Goal: Task Accomplishment & Management: Manage account settings

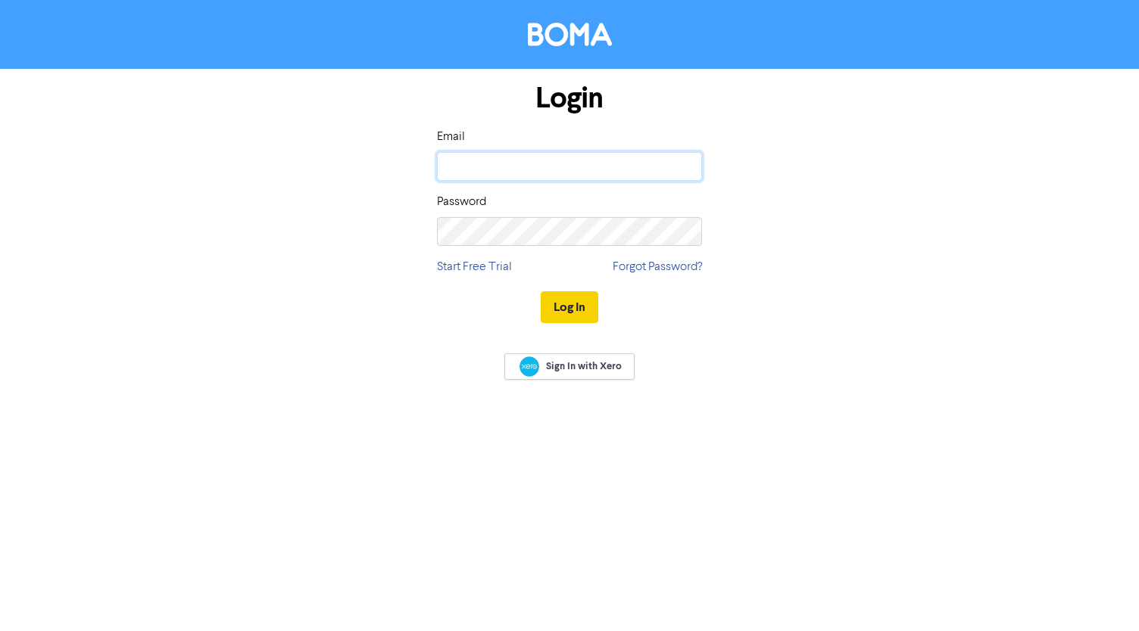
type input "[EMAIL_ADDRESS][DOMAIN_NAME]"
click at [544, 311] on button "Log In" at bounding box center [570, 308] width 58 height 32
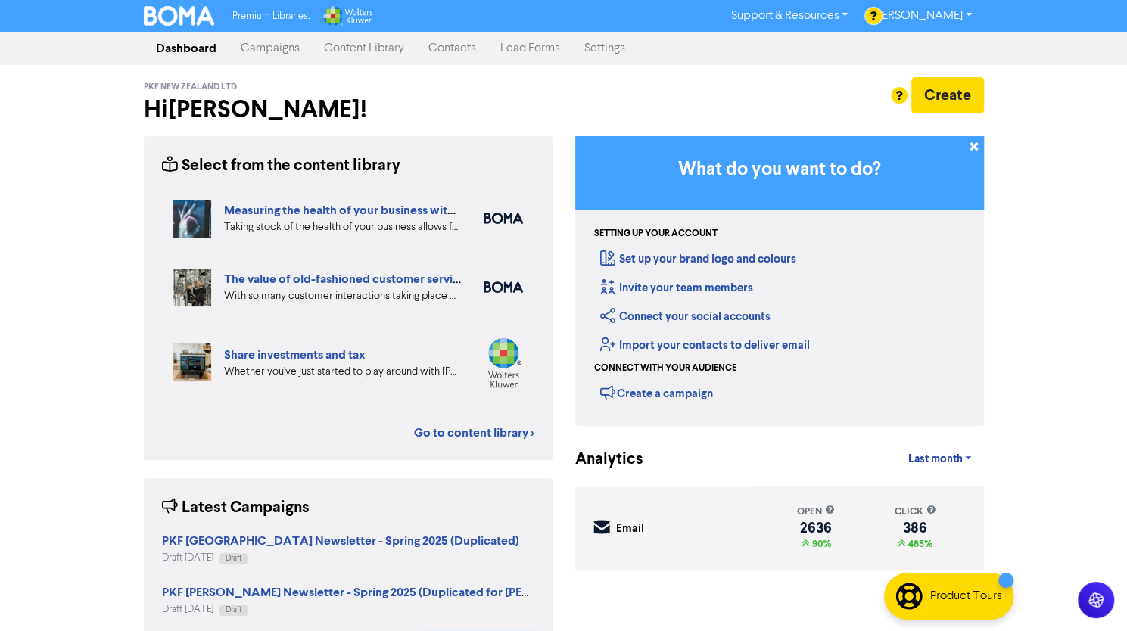
click at [603, 51] on link "Settings" at bounding box center [604, 48] width 65 height 30
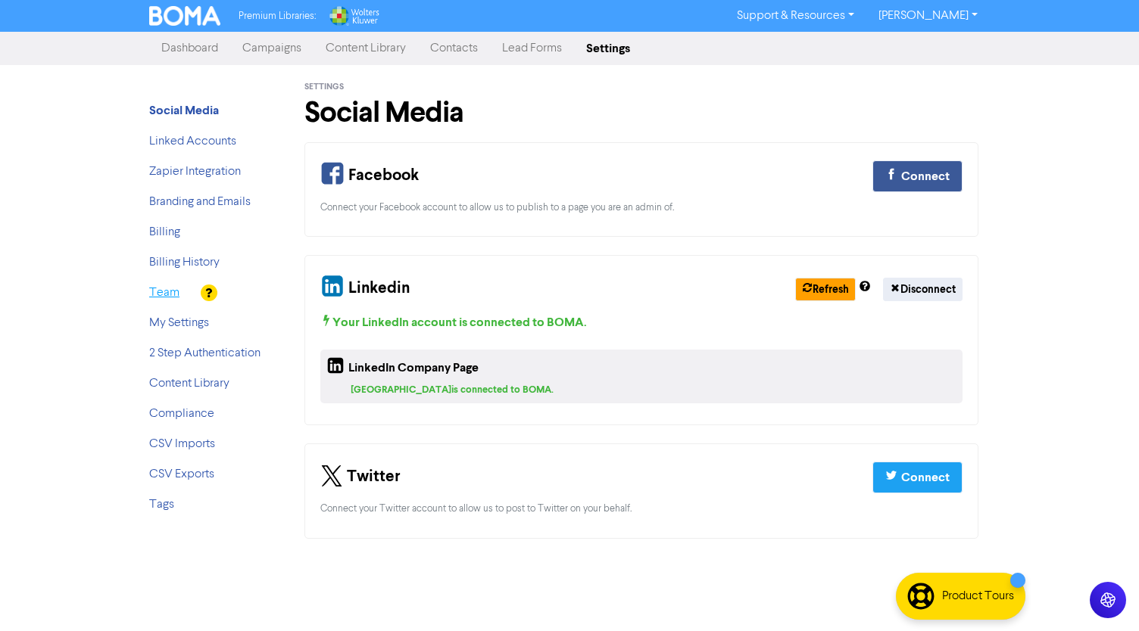
click at [174, 298] on link "Team" at bounding box center [164, 293] width 30 height 12
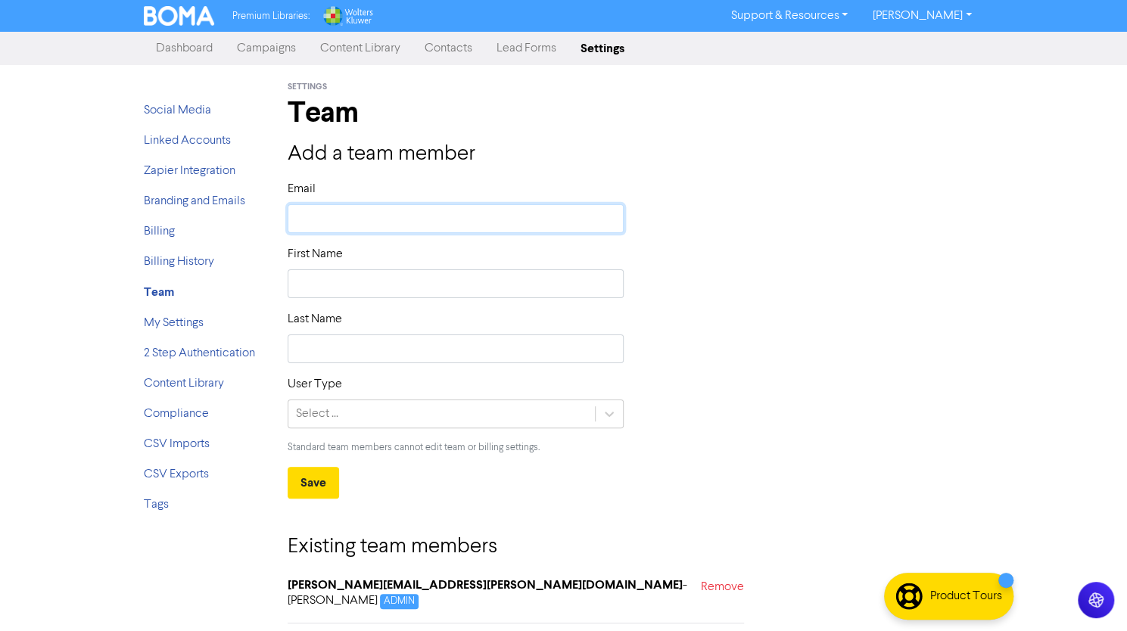
click at [426, 216] on input "text" at bounding box center [456, 218] width 337 height 29
type input "l"
type input "li"
type input "[PERSON_NAME]"
type input "lizz"
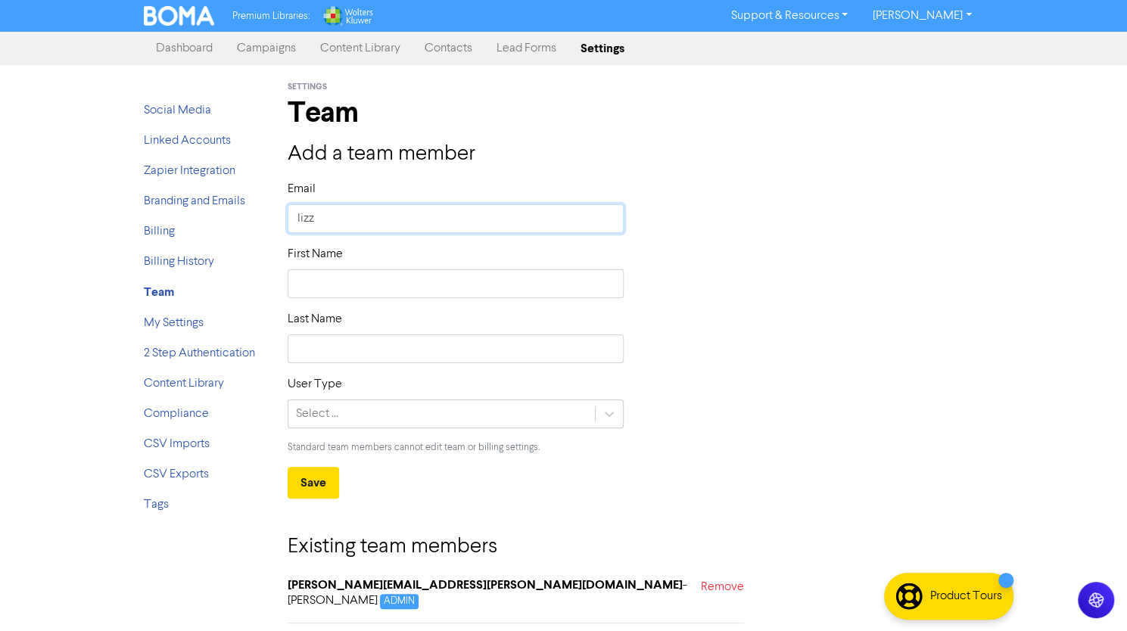
type input "[PERSON_NAME]"
type input "lizzie"
type input "lizzie."
type input "lizzie.j"
type input "[DOMAIN_NAME]"
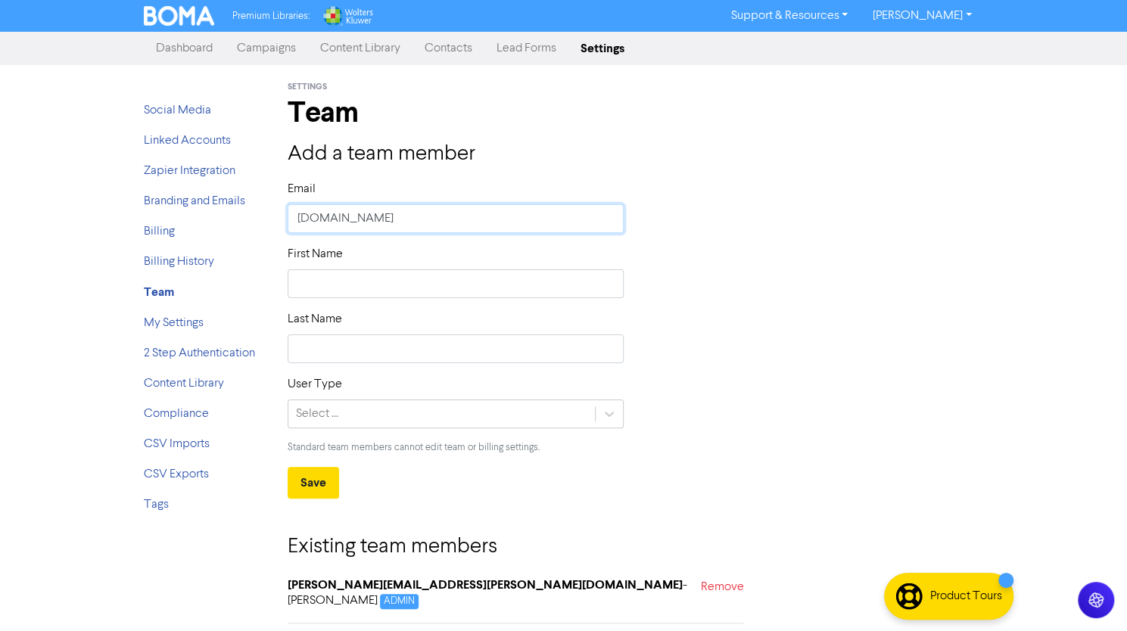
type input "lizzie.[PERSON_NAME]"
type input "lizzie.jone"
type input "lizzie.[PERSON_NAME]"
type input "[PERSON_NAME][EMAIL_ADDRESS][PERSON_NAME][DOMAIN_NAME]"
type input "L"
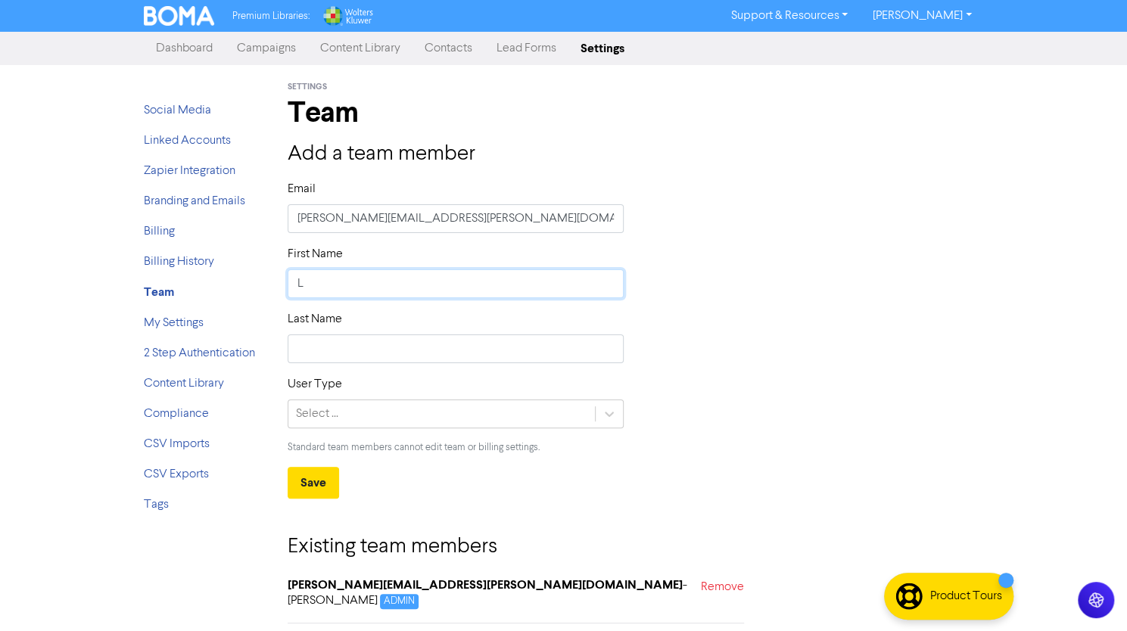
type input "Li"
type input "[PERSON_NAME]"
type input "Lizz"
type input "[PERSON_NAME]"
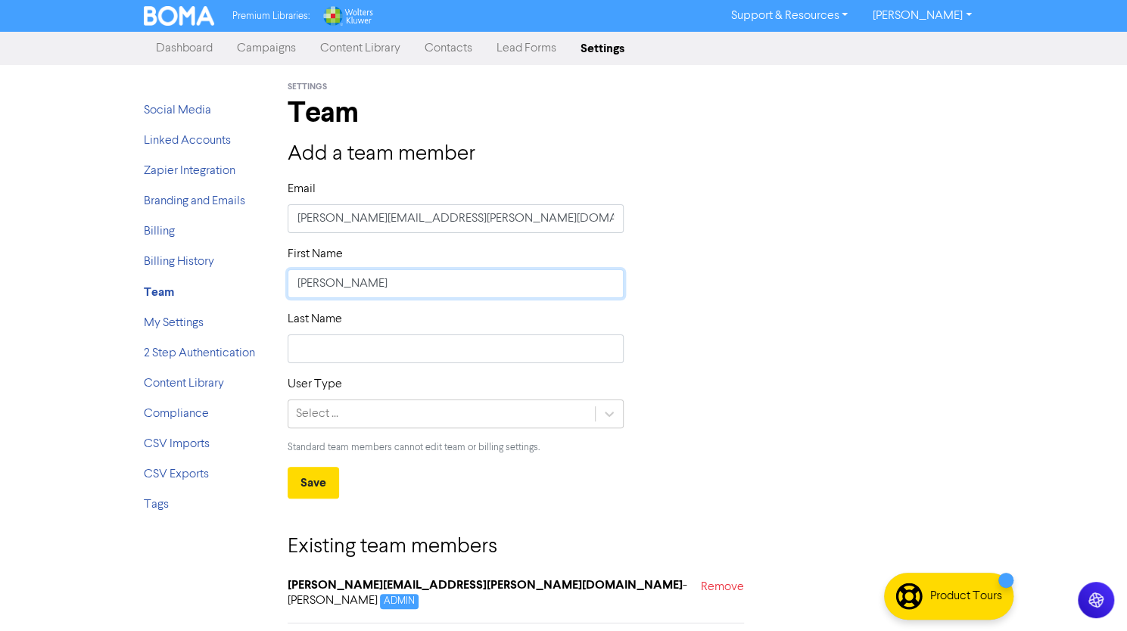
type input "[PERSON_NAME]"
click at [386, 408] on div "Select ..." at bounding box center [441, 414] width 307 height 27
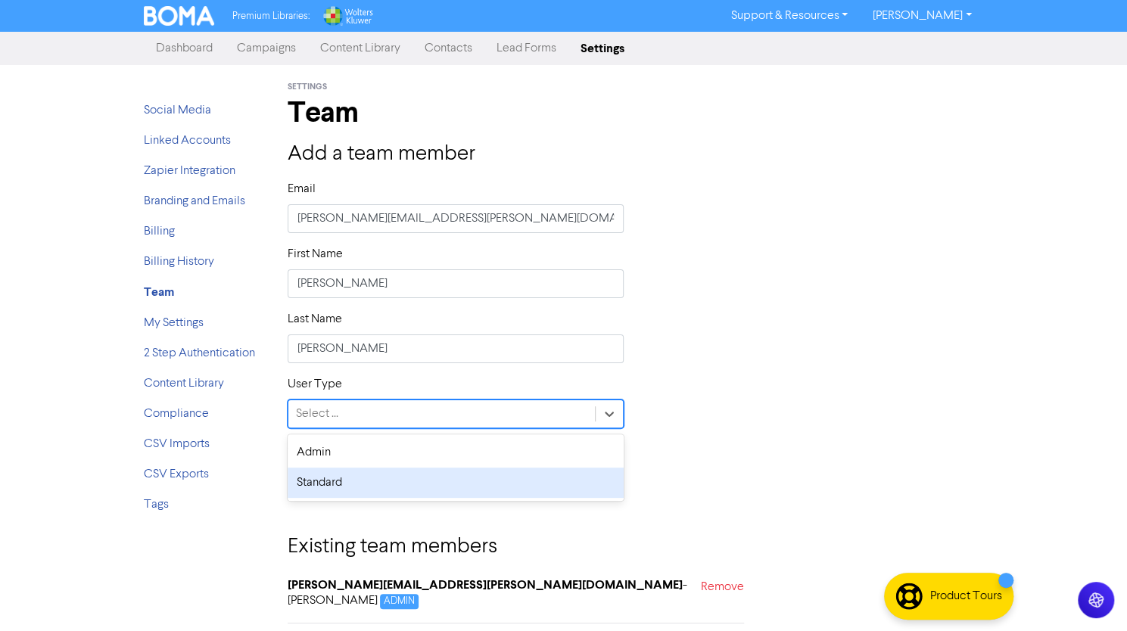
click at [374, 482] on div "Standard" at bounding box center [456, 483] width 337 height 30
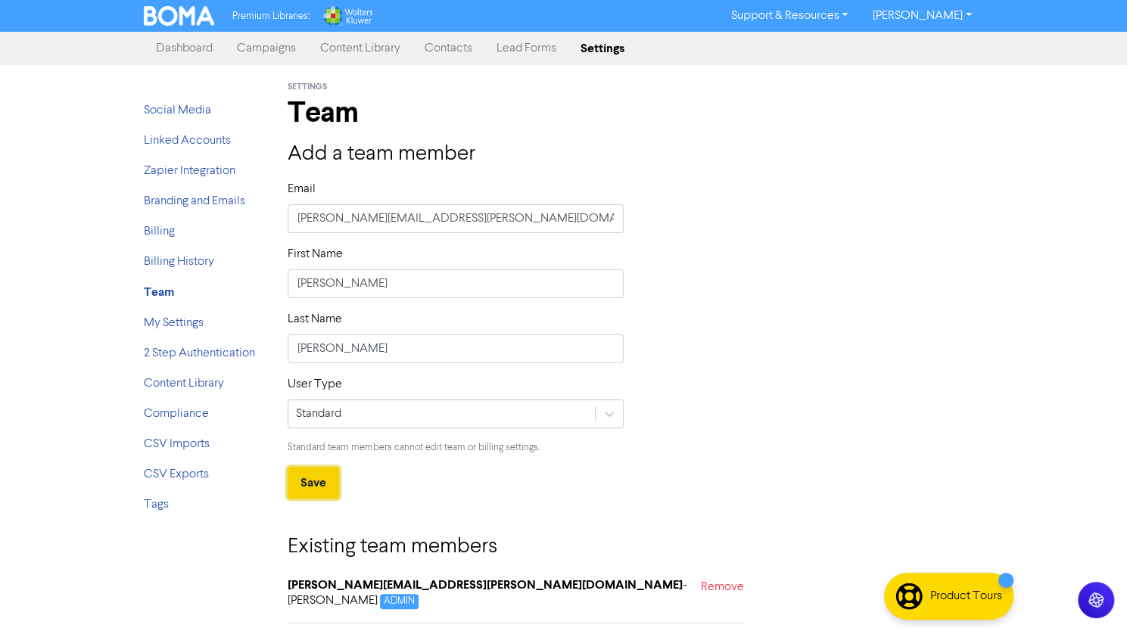
click at [311, 479] on button "Save" at bounding box center [313, 483] width 51 height 32
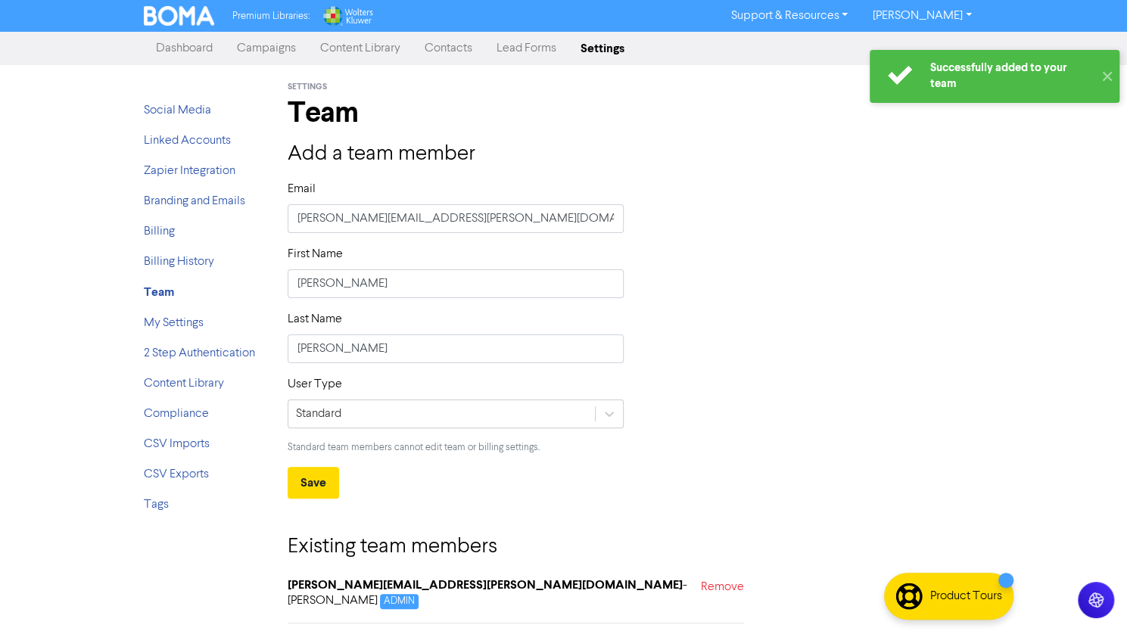
click at [277, 42] on link "Campaigns" at bounding box center [266, 48] width 83 height 30
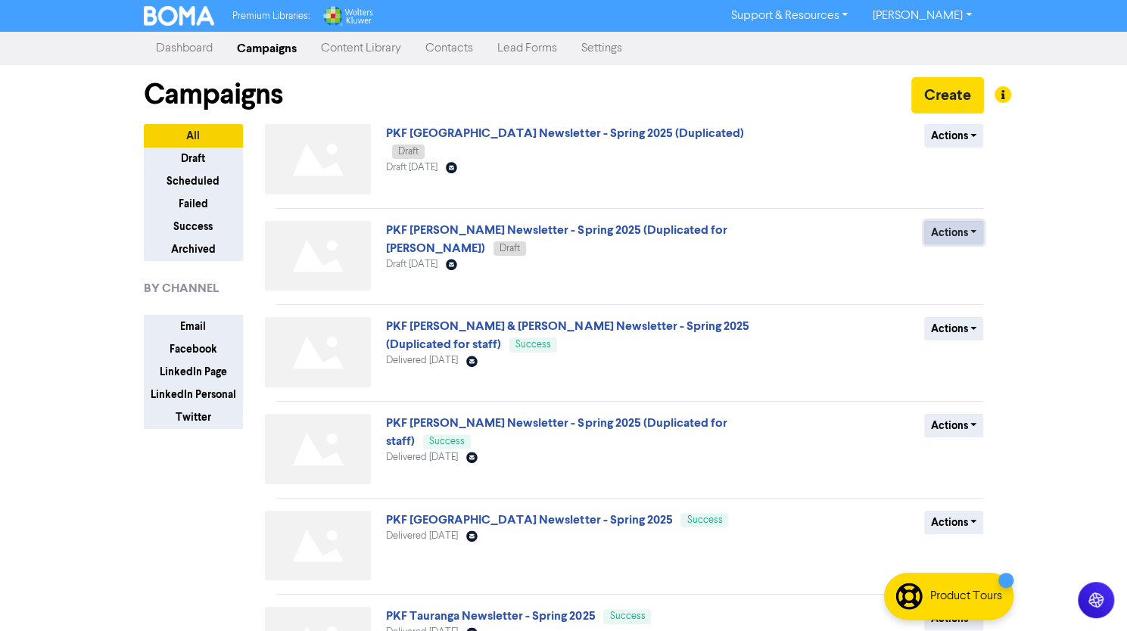
click at [960, 243] on button "Actions" at bounding box center [955, 232] width 60 height 23
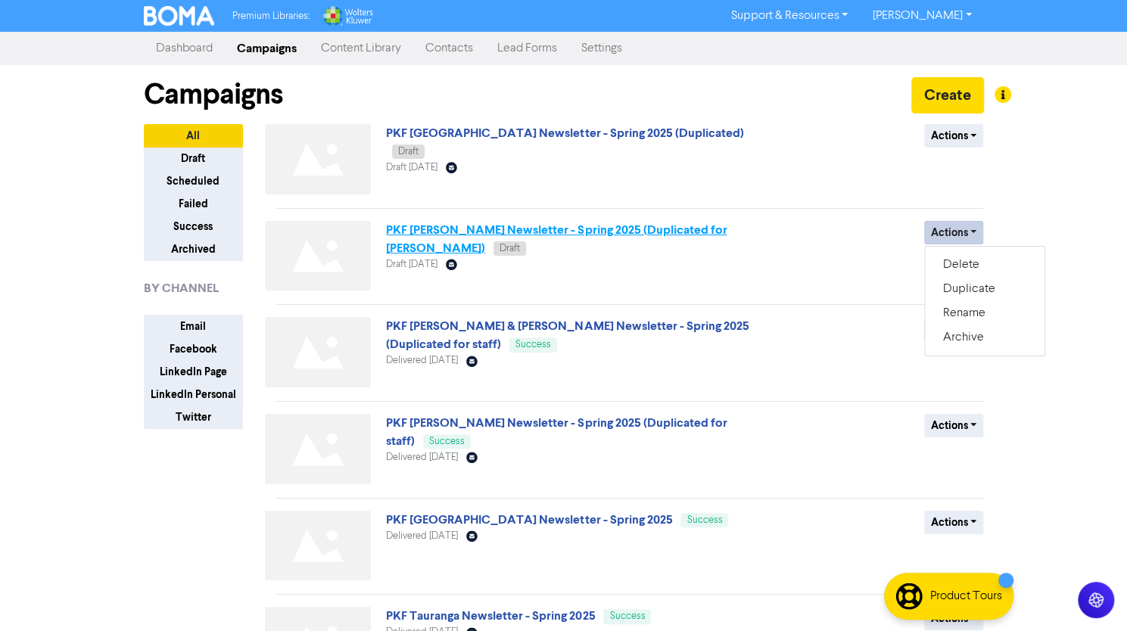
click at [526, 228] on link "PKF [PERSON_NAME] Newsletter - Spring 2025 (Duplicated for [PERSON_NAME])" at bounding box center [556, 239] width 341 height 33
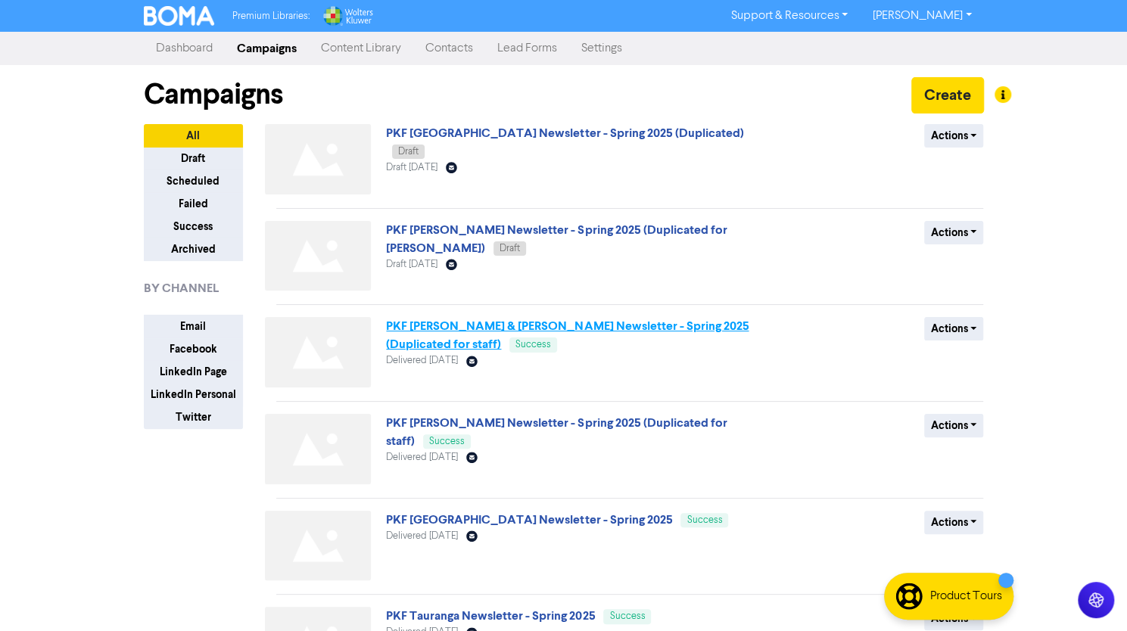
click at [666, 323] on link "PKF [PERSON_NAME] & [PERSON_NAME] Newsletter - Spring 2025 (Duplicated for staf…" at bounding box center [567, 335] width 363 height 33
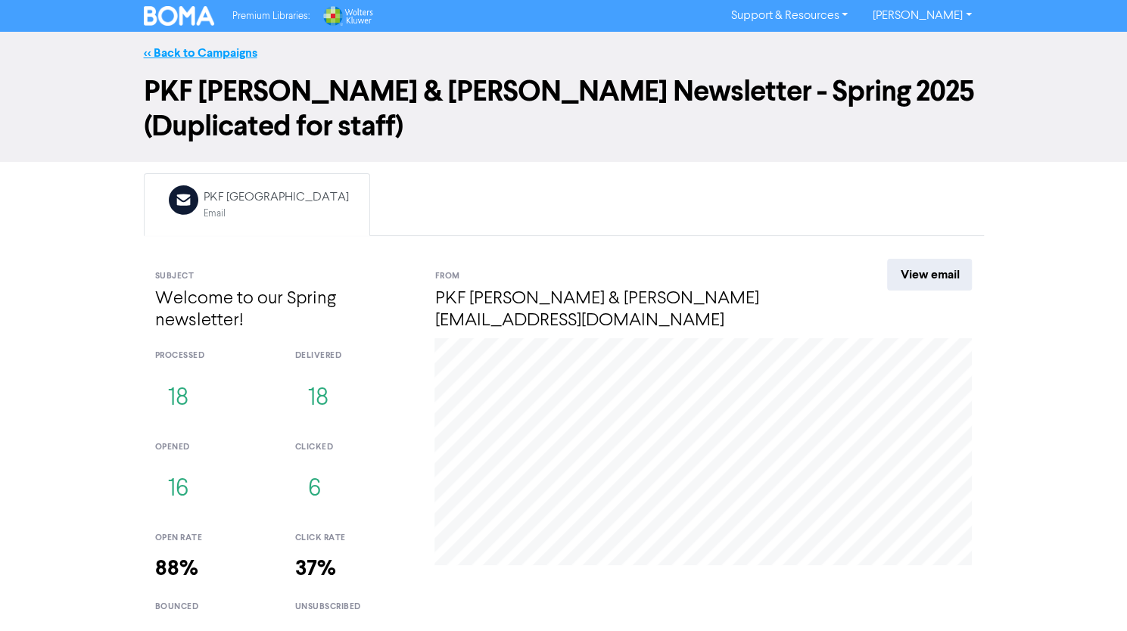
click at [207, 51] on link "<< Back to Campaigns" at bounding box center [201, 52] width 114 height 15
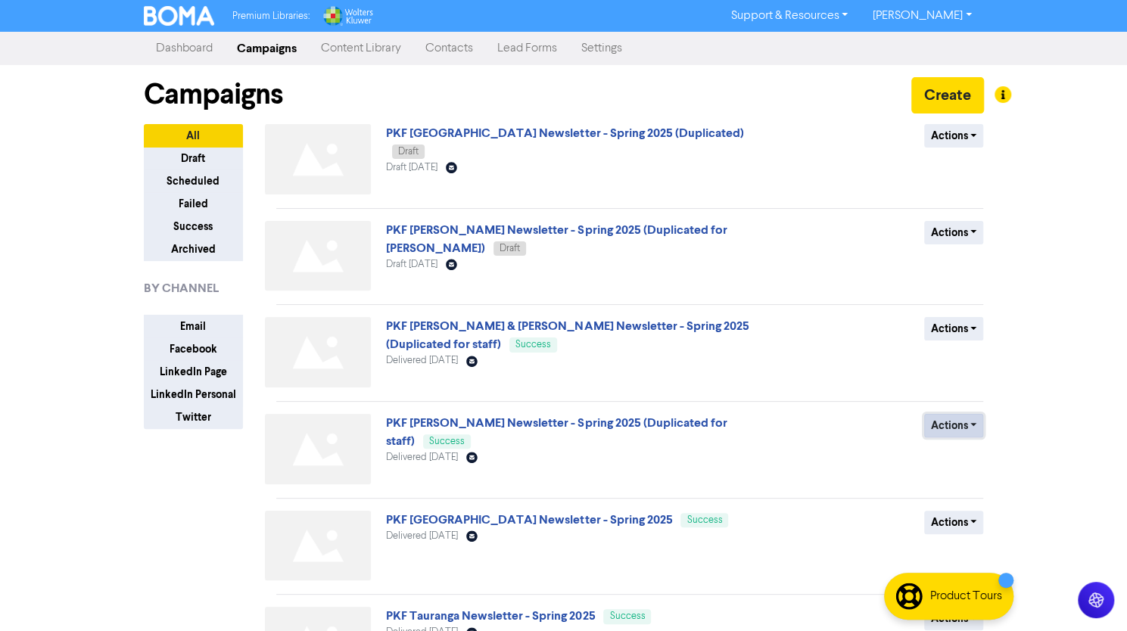
click at [957, 422] on button "Actions" at bounding box center [955, 425] width 60 height 23
click at [960, 325] on button "Actions" at bounding box center [955, 328] width 60 height 23
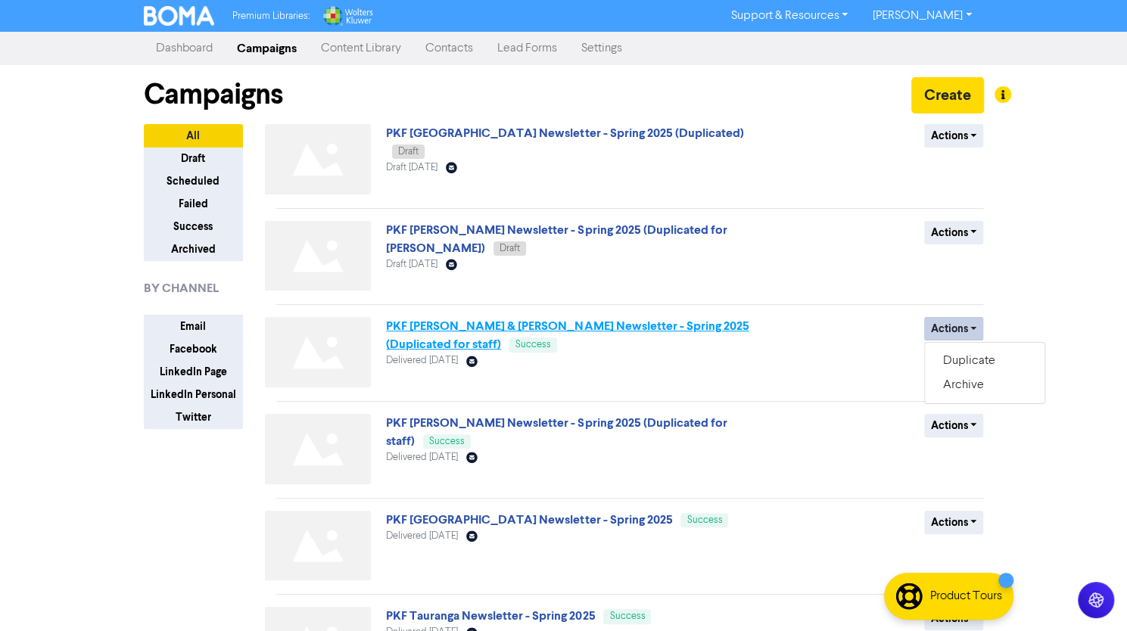
click at [688, 326] on link "PKF [PERSON_NAME] & [PERSON_NAME] Newsletter - Spring 2025 (Duplicated for staf…" at bounding box center [567, 335] width 363 height 33
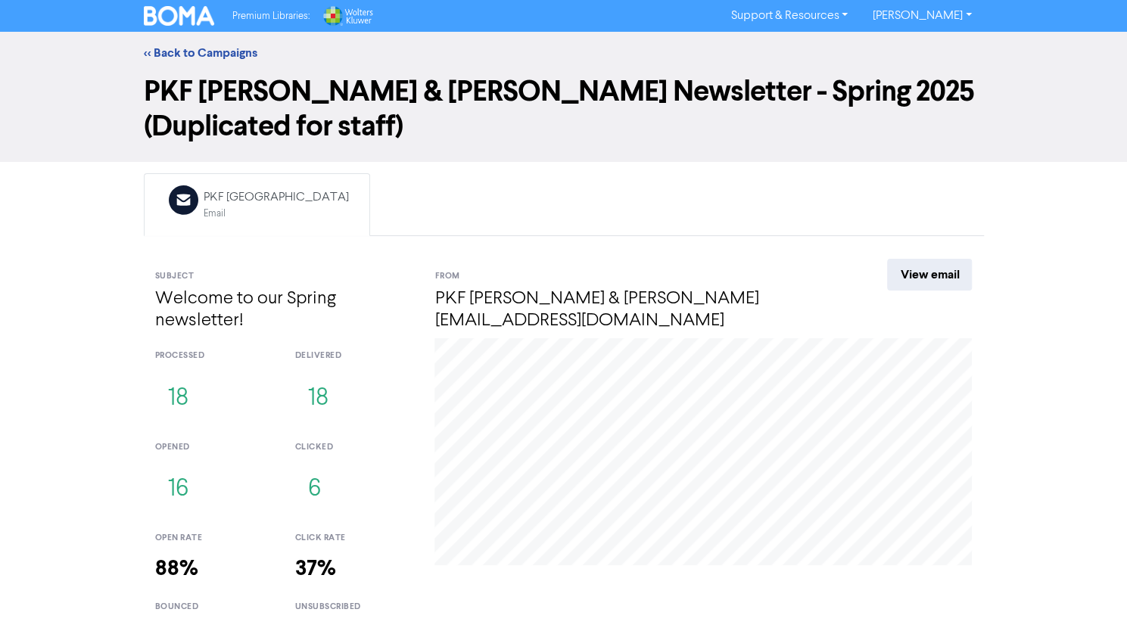
scroll to position [12, 0]
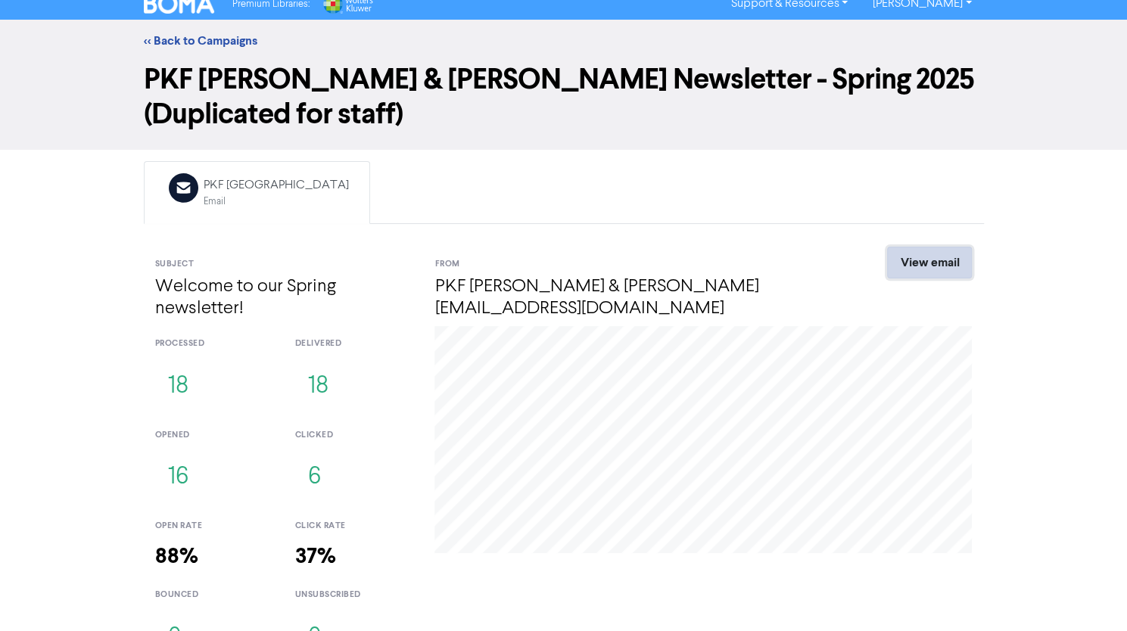
click at [946, 247] on link "View email" at bounding box center [929, 263] width 85 height 32
click at [204, 35] on link "<< Back to Campaigns" at bounding box center [201, 40] width 114 height 15
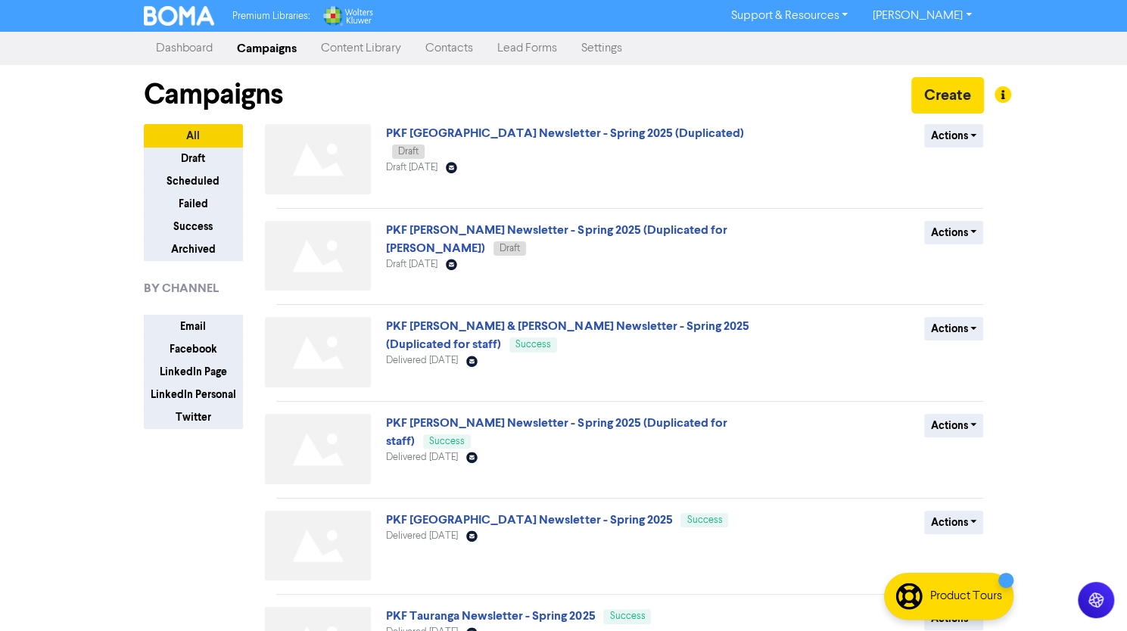
click at [294, 45] on link "Campaigns" at bounding box center [267, 48] width 84 height 30
click at [192, 220] on button "Success" at bounding box center [193, 226] width 99 height 23
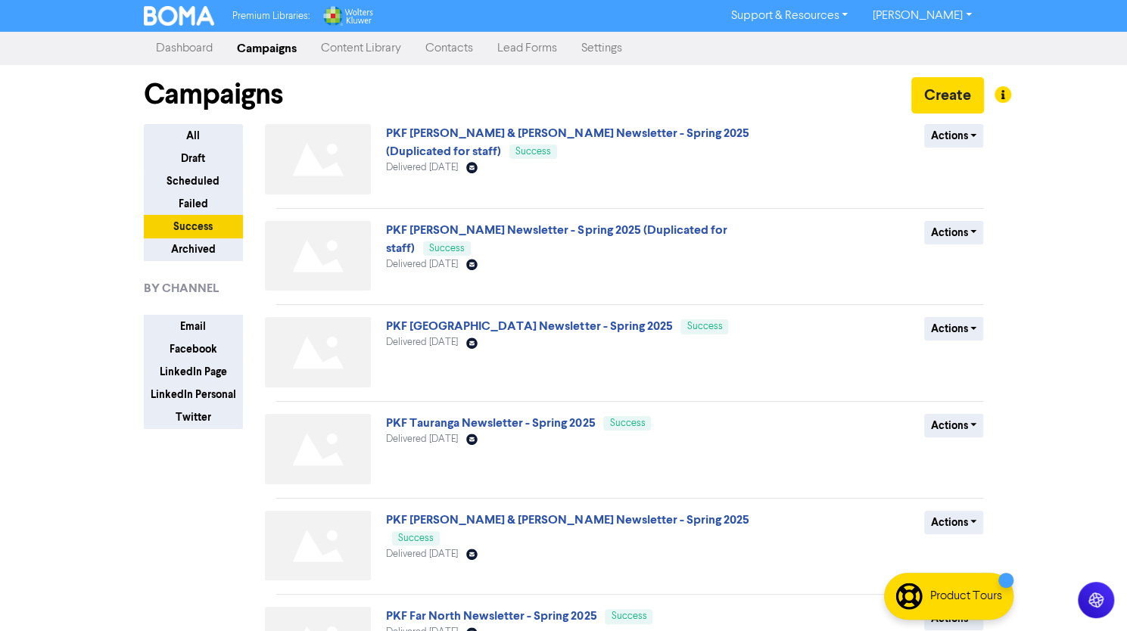
click at [478, 172] on icon "Email Created with Sketch." at bounding box center [471, 167] width 11 height 11
click at [368, 44] on link "Content Library" at bounding box center [361, 48] width 104 height 30
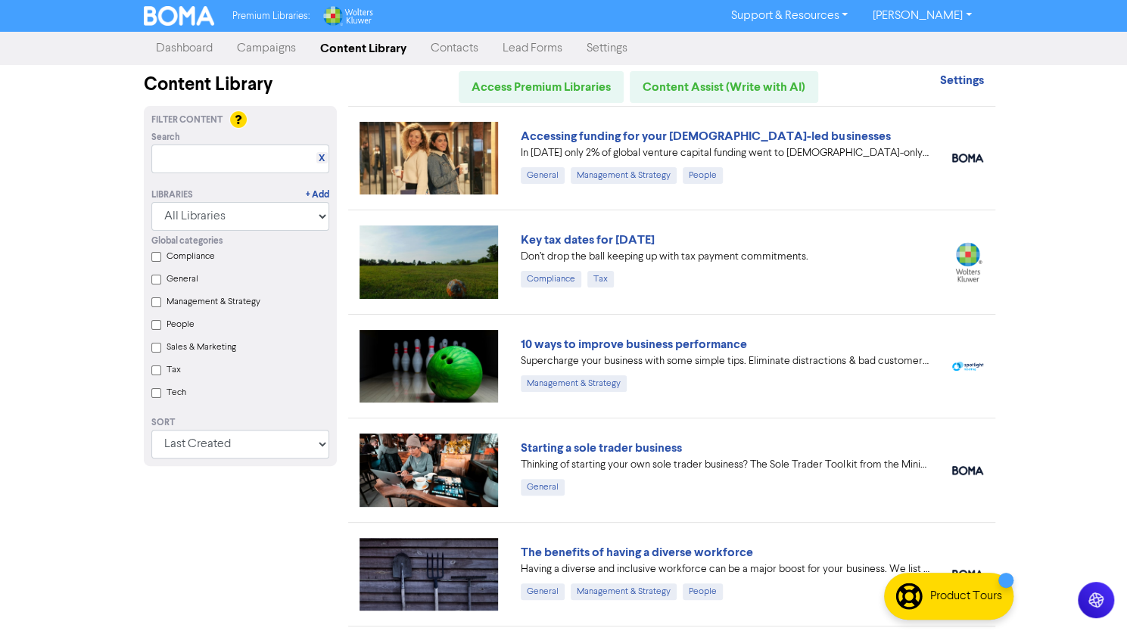
click at [295, 50] on link "Campaigns" at bounding box center [266, 48] width 83 height 30
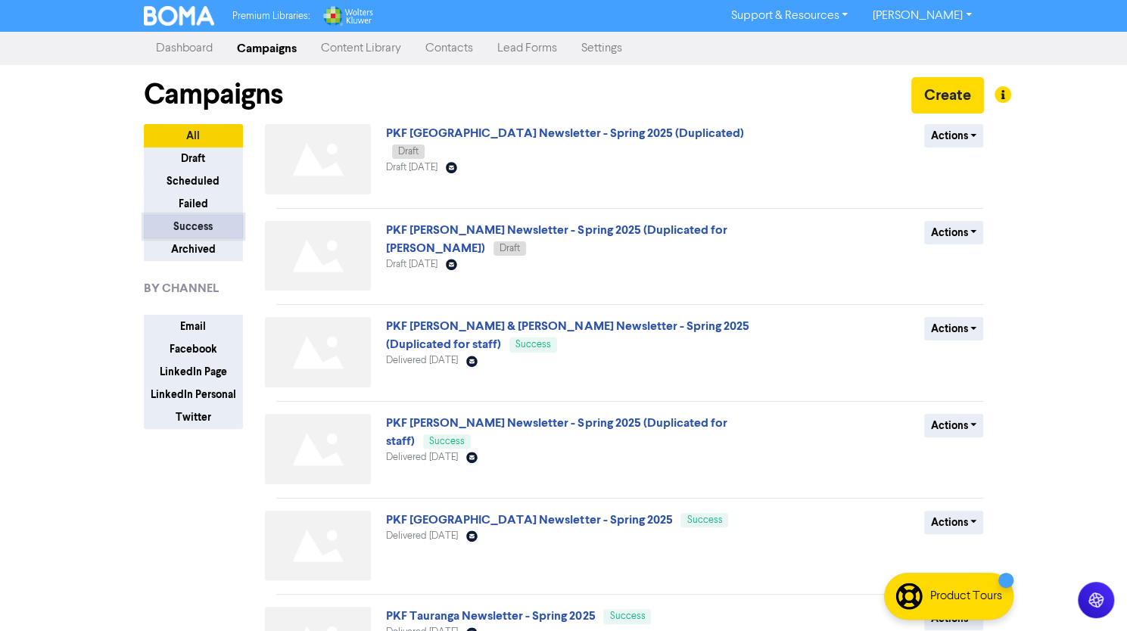
click at [207, 226] on button "Success" at bounding box center [193, 226] width 99 height 23
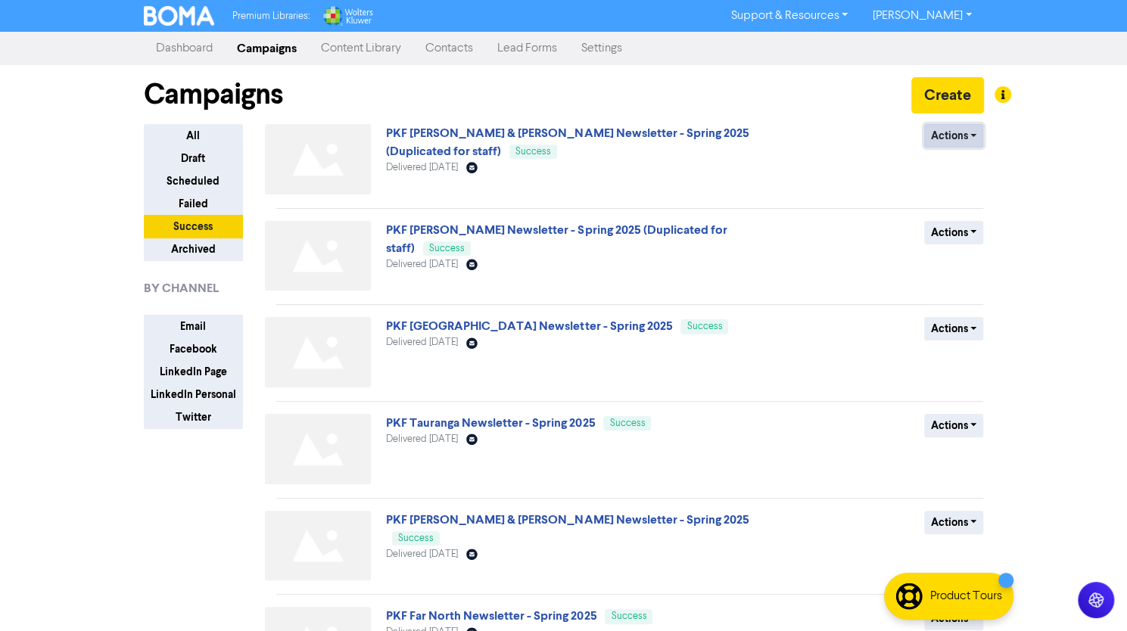
click at [967, 135] on button "Actions" at bounding box center [955, 135] width 60 height 23
click at [478, 170] on icon at bounding box center [471, 168] width 11 height 11
click at [535, 147] on div "PKF [PERSON_NAME] & [PERSON_NAME] Newsletter - Spring 2025 (Duplicated for staf…" at bounding box center [568, 162] width 365 height 76
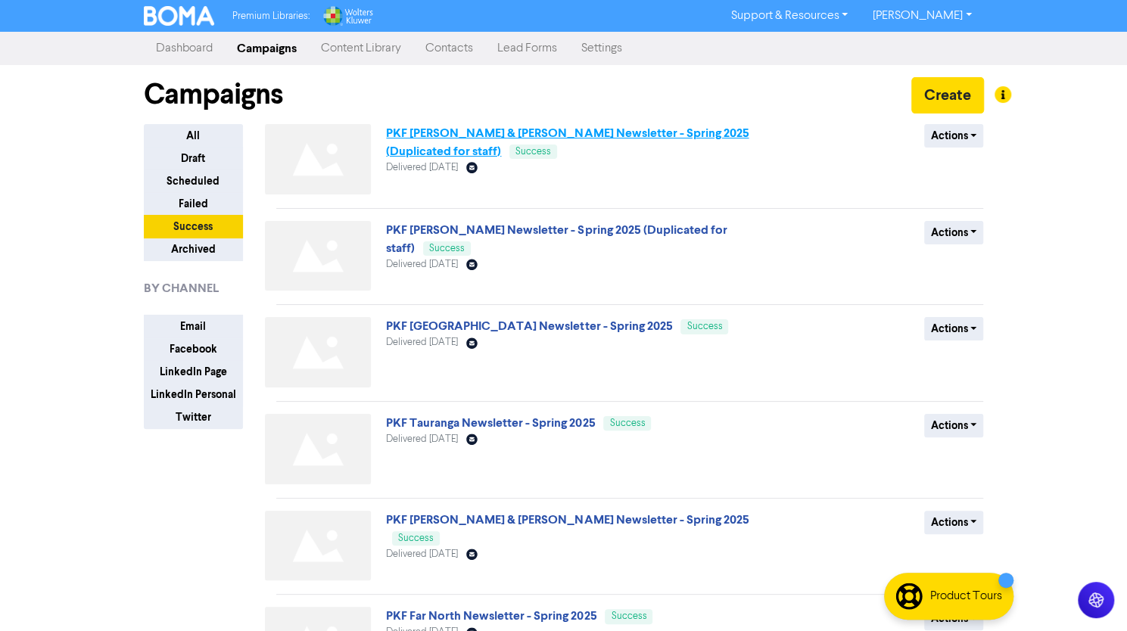
click at [541, 134] on link "PKF [PERSON_NAME] & [PERSON_NAME] Newsletter - Spring 2025 (Duplicated for staf…" at bounding box center [567, 142] width 363 height 33
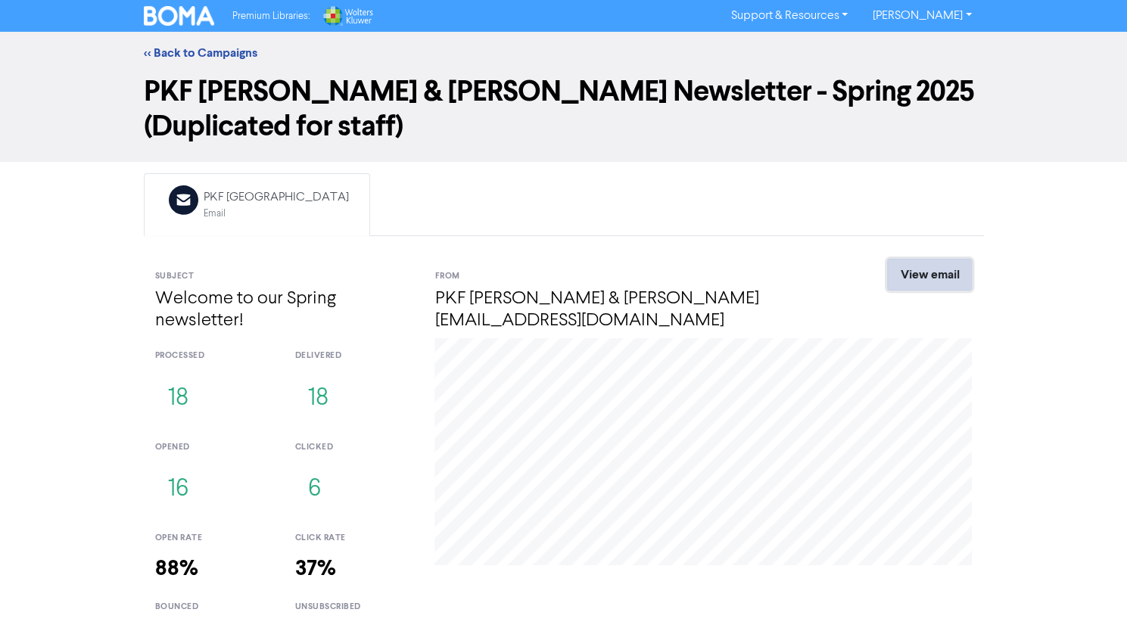
click at [946, 259] on link "View email" at bounding box center [929, 275] width 85 height 32
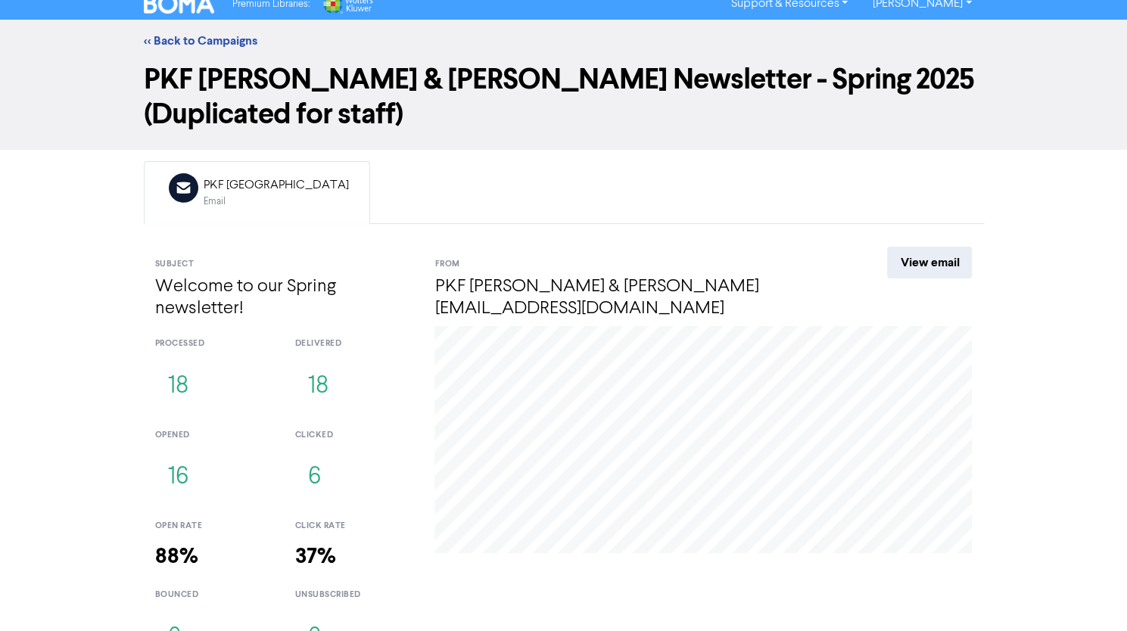
click at [197, 173] on icon "Email Created with Sketch." at bounding box center [184, 188] width 30 height 30
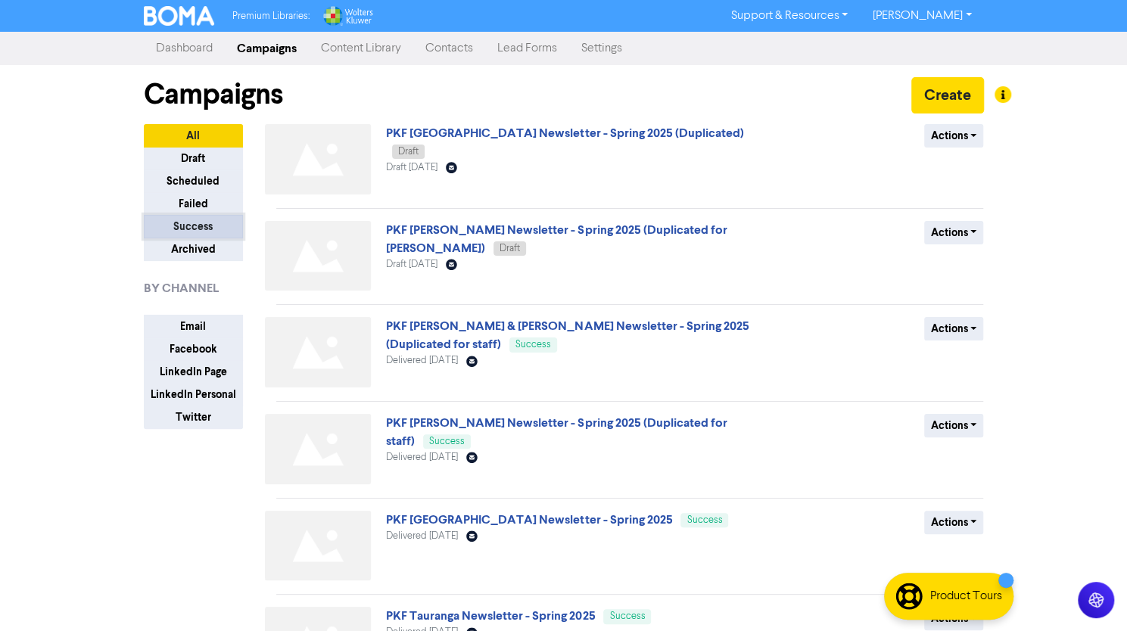
click at [200, 223] on button "Success" at bounding box center [193, 226] width 99 height 23
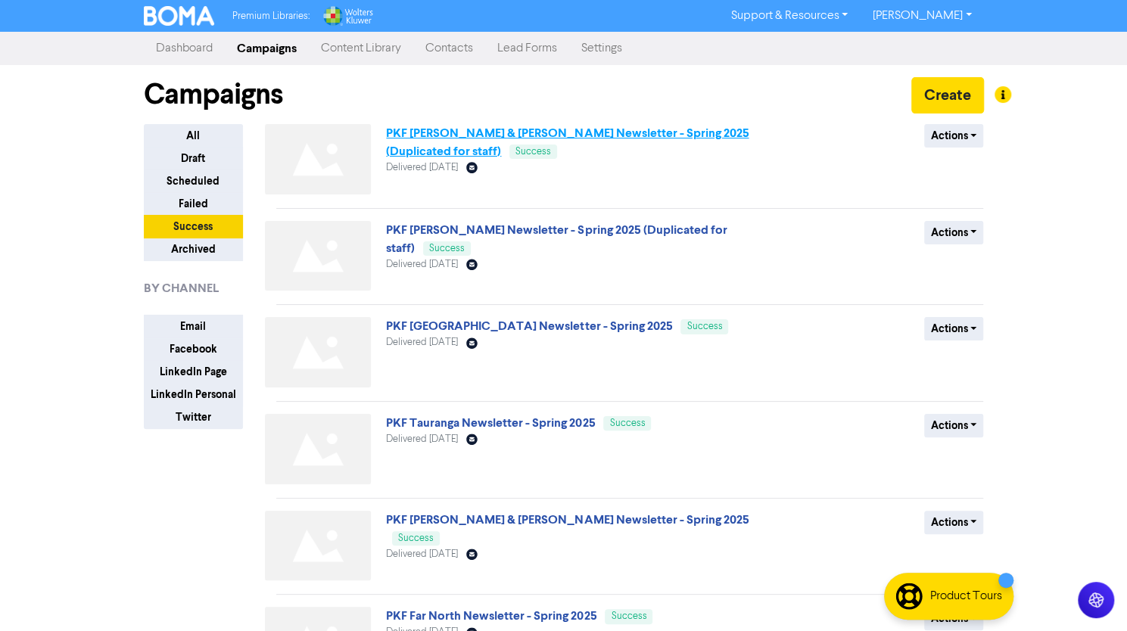
click at [602, 133] on link "PKF [PERSON_NAME] & [PERSON_NAME] Newsletter - Spring 2025 (Duplicated for staf…" at bounding box center [567, 142] width 363 height 33
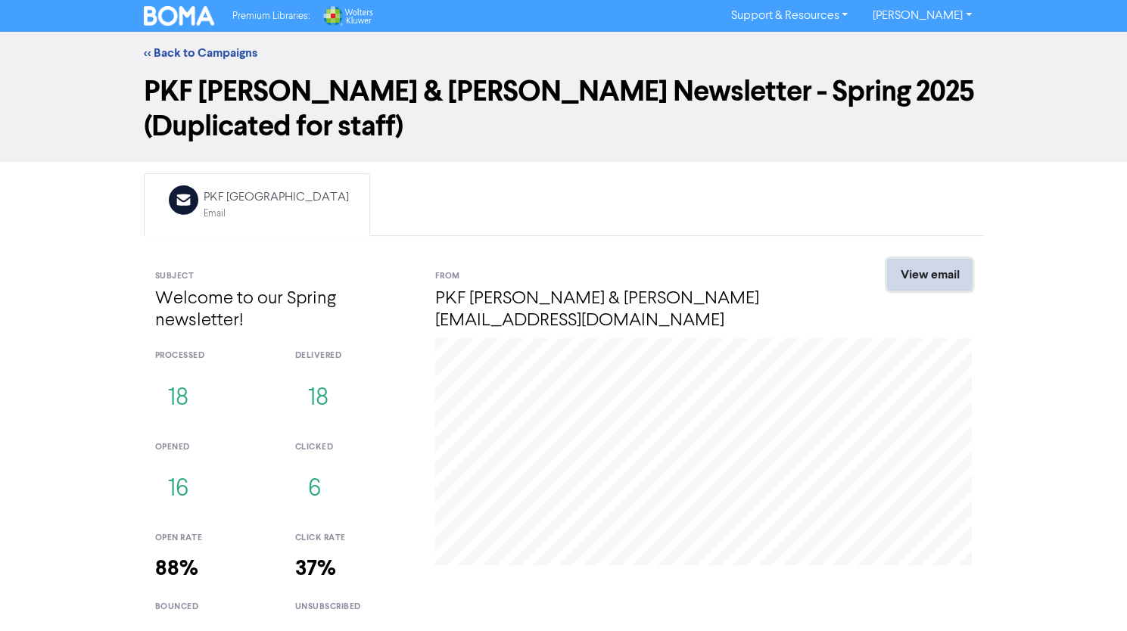
click at [933, 259] on link "View email" at bounding box center [929, 275] width 85 height 32
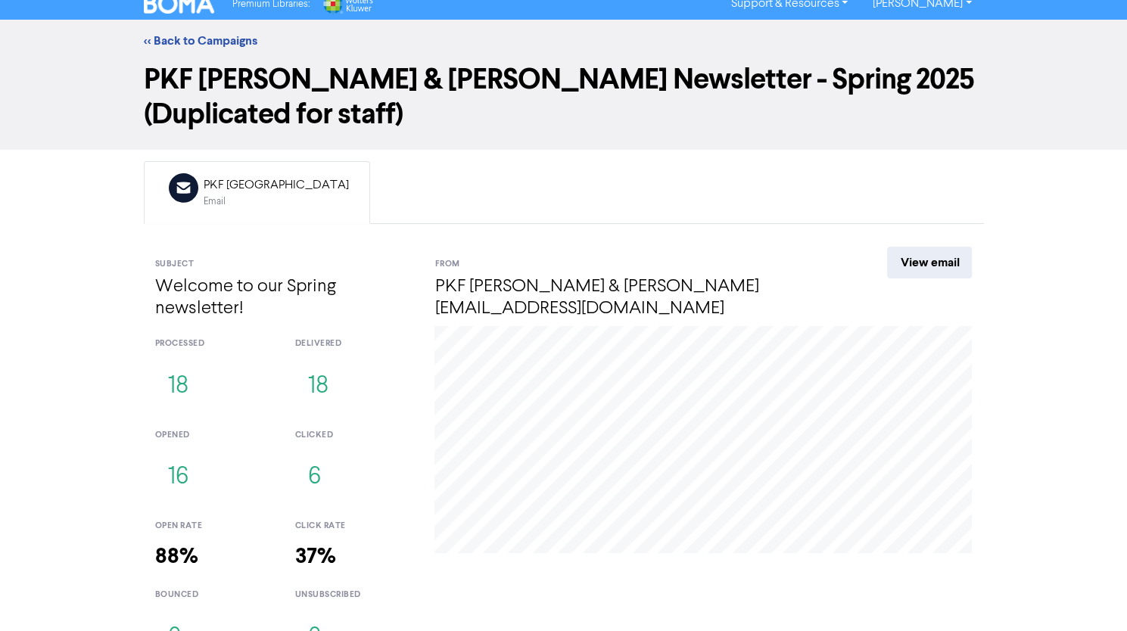
click at [183, 173] on icon at bounding box center [184, 188] width 30 height 30
click at [929, 247] on link "View email" at bounding box center [929, 263] width 85 height 32
drag, startPoint x: 187, startPoint y: 160, endPoint x: 226, endPoint y: 146, distance: 41.0
click at [226, 176] on div "PKF [GEOGRAPHIC_DATA]" at bounding box center [276, 185] width 145 height 18
click at [216, 42] on link "<< Back to Campaigns" at bounding box center [201, 40] width 114 height 15
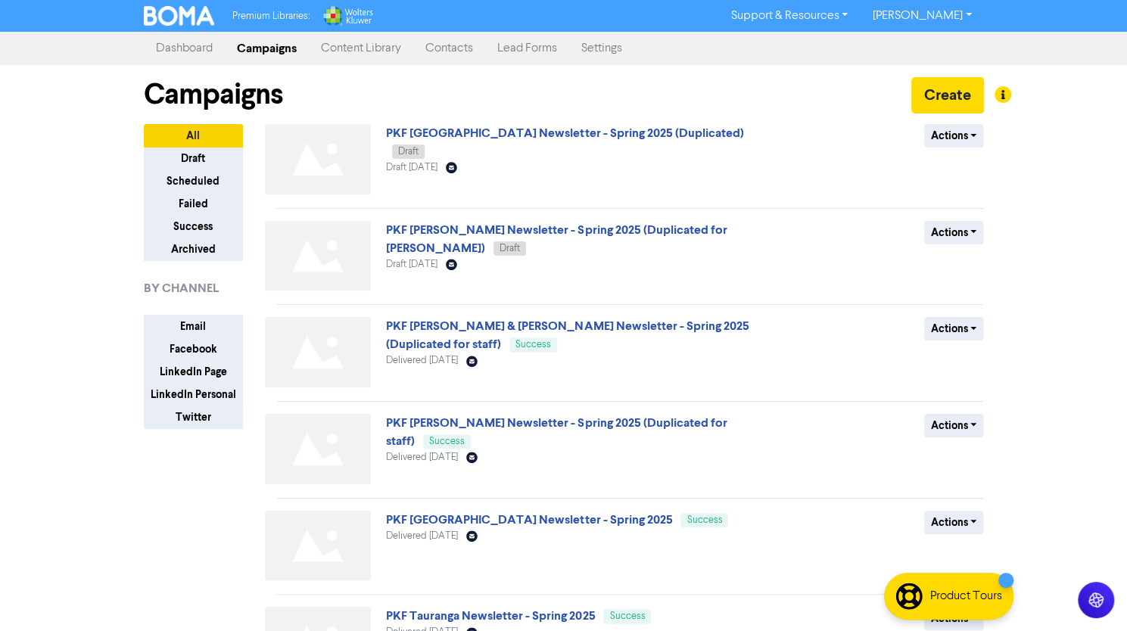
click at [187, 48] on link "Dashboard" at bounding box center [184, 48] width 81 height 30
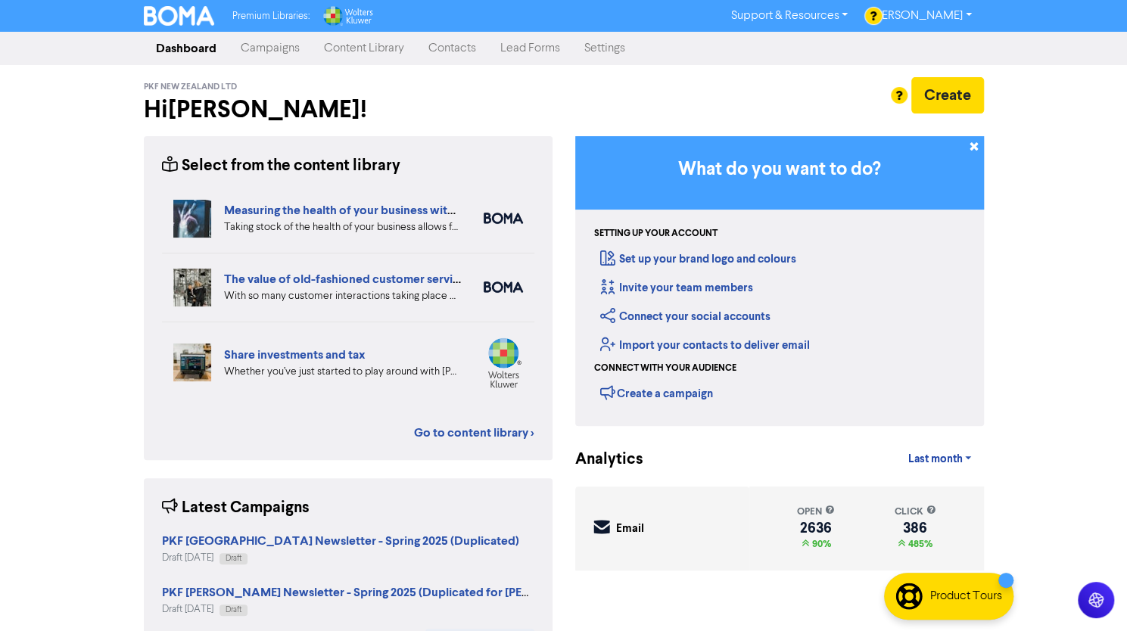
click at [253, 42] on link "Campaigns" at bounding box center [270, 48] width 83 height 30
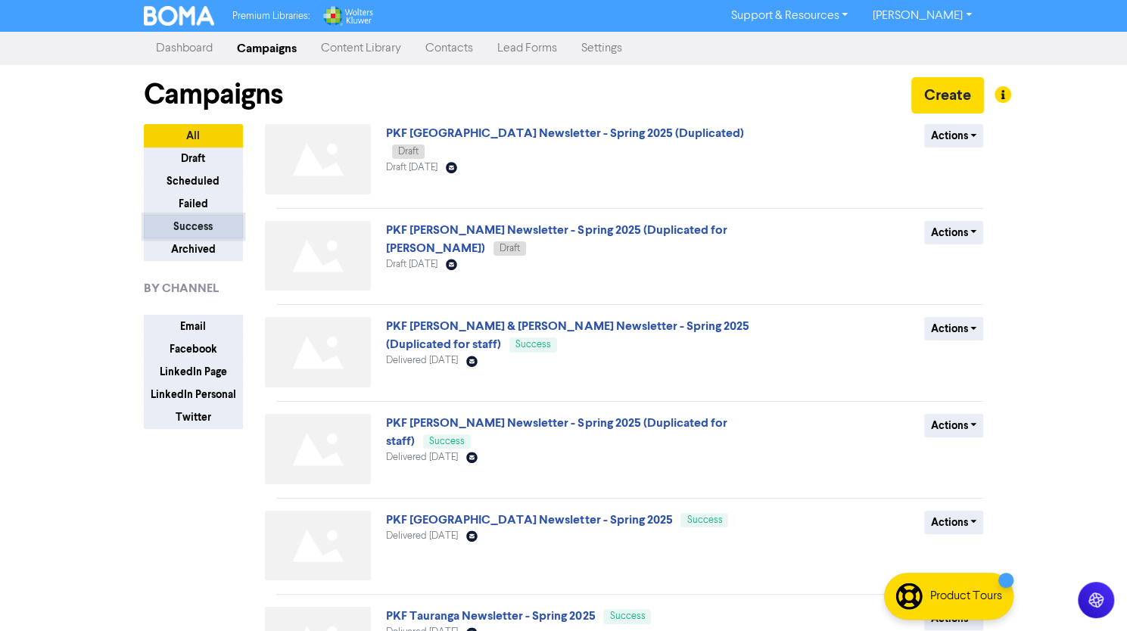
click at [184, 217] on button "Success" at bounding box center [193, 226] width 99 height 23
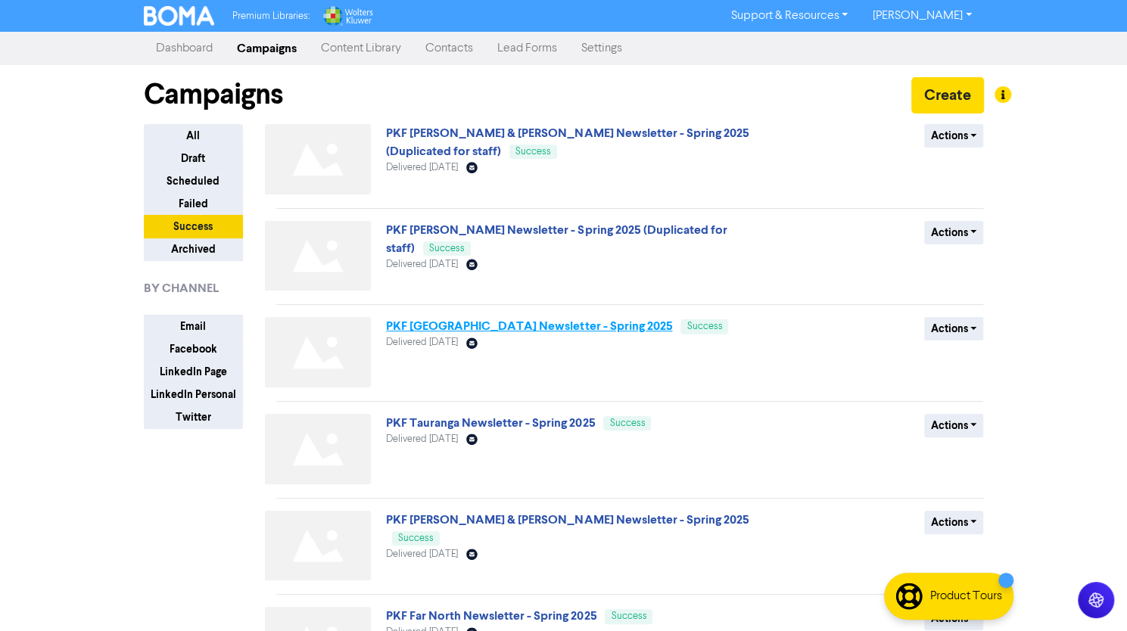
drag, startPoint x: 500, startPoint y: 322, endPoint x: 475, endPoint y: 325, distance: 25.2
click at [475, 325] on link "PKF [GEOGRAPHIC_DATA] Newsletter - Spring 2025" at bounding box center [529, 326] width 286 height 15
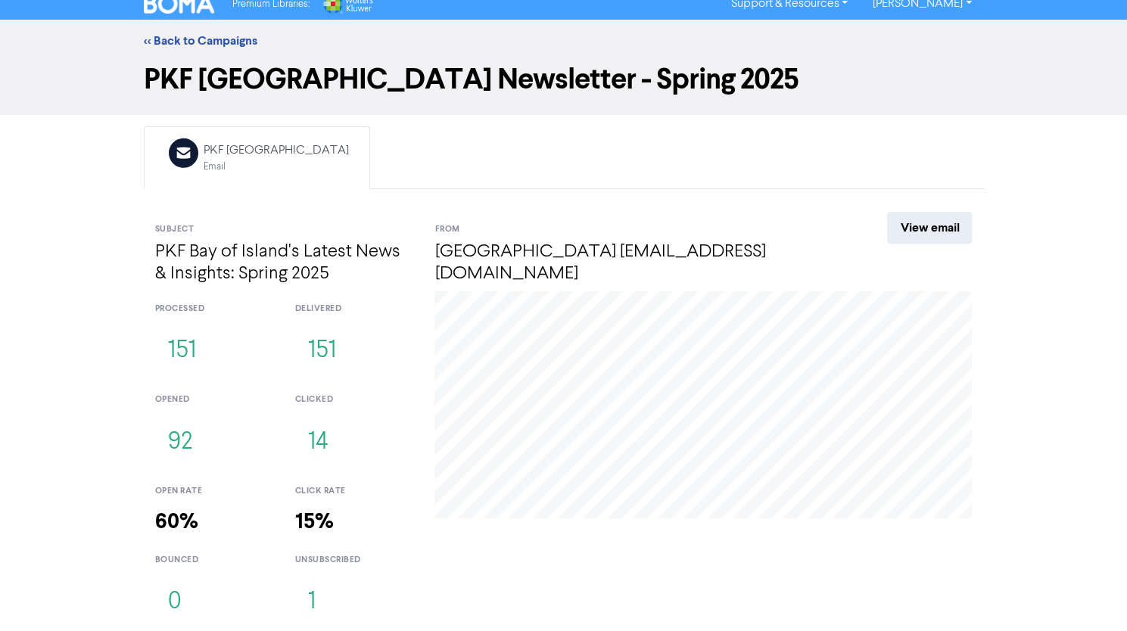
scroll to position [11, 0]
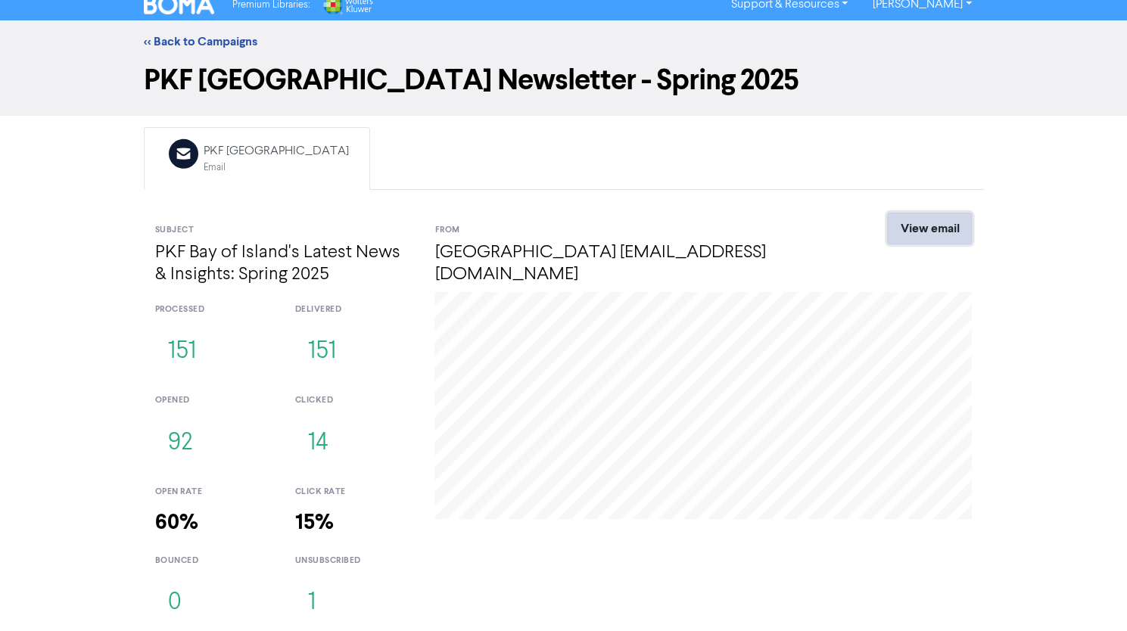
click at [922, 215] on link "View email" at bounding box center [929, 229] width 85 height 32
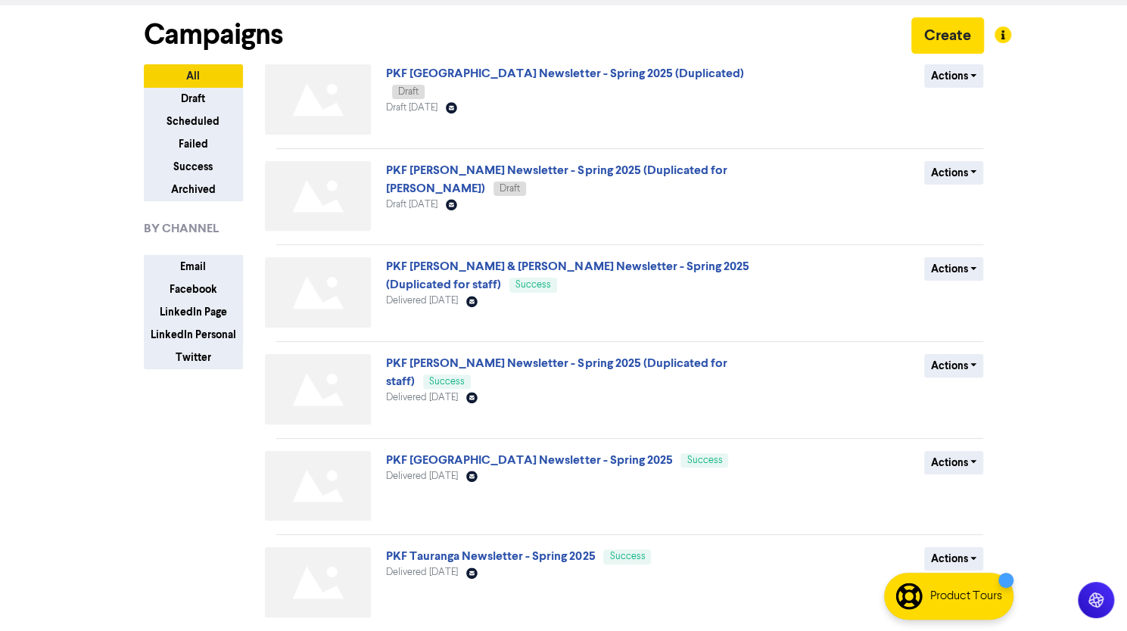
scroll to position [61, 0]
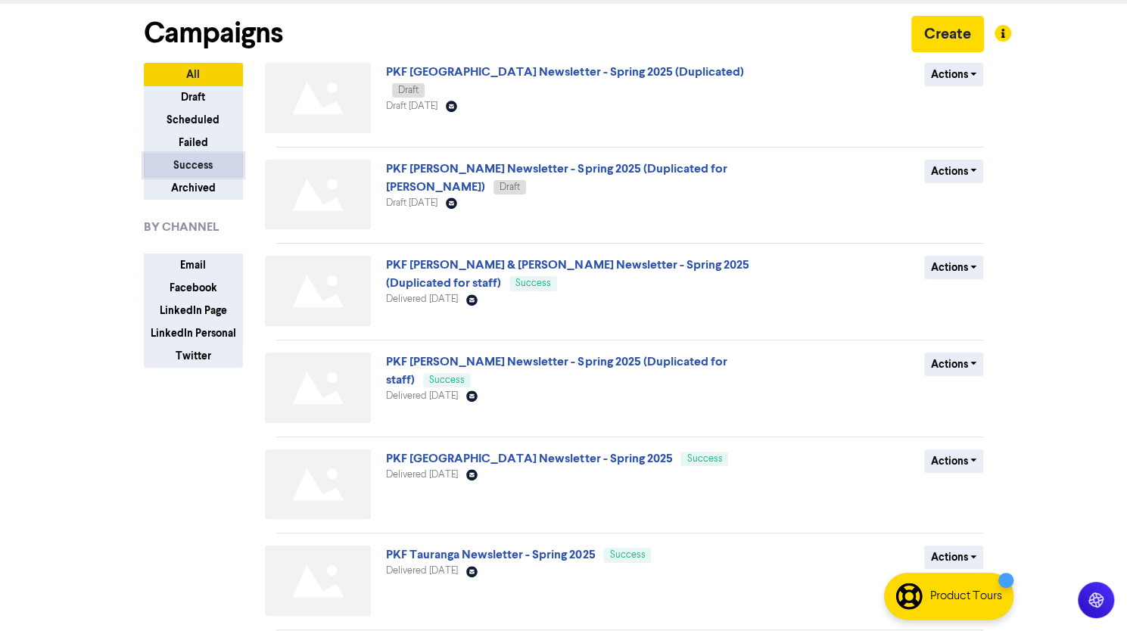
click at [178, 163] on button "Success" at bounding box center [193, 165] width 99 height 23
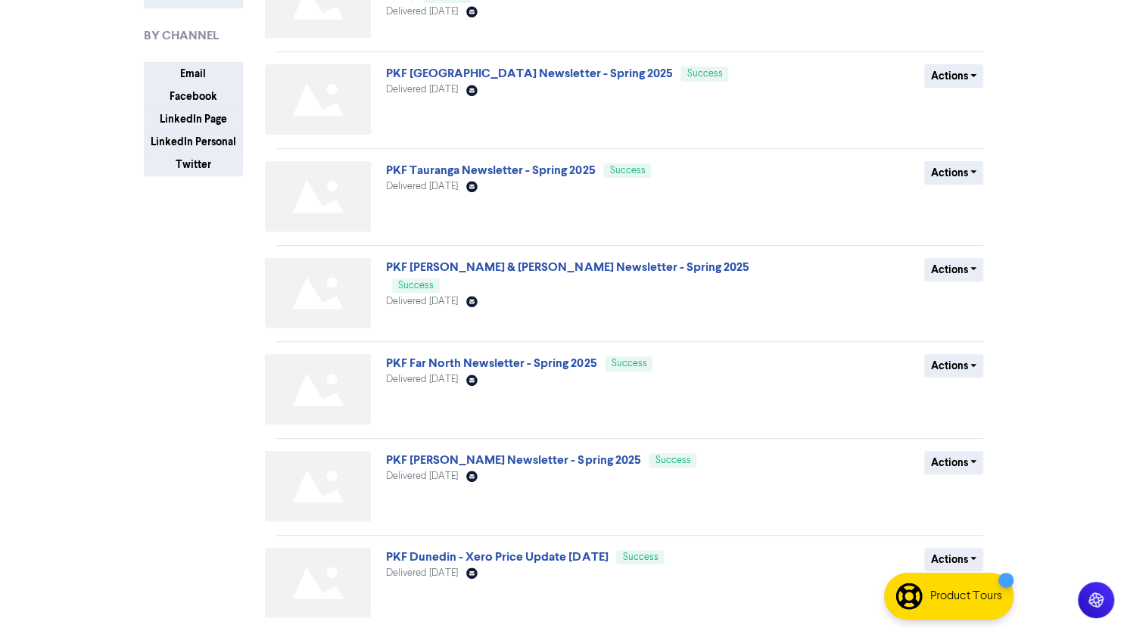
scroll to position [0, 0]
